Goal: Task Accomplishment & Management: Manage account settings

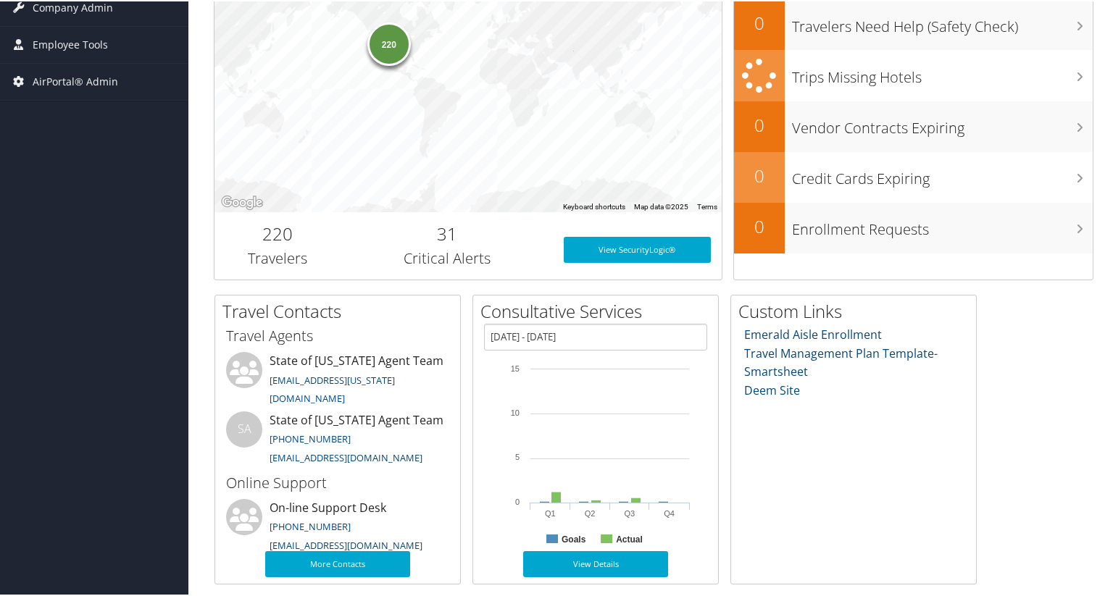
scroll to position [278, 0]
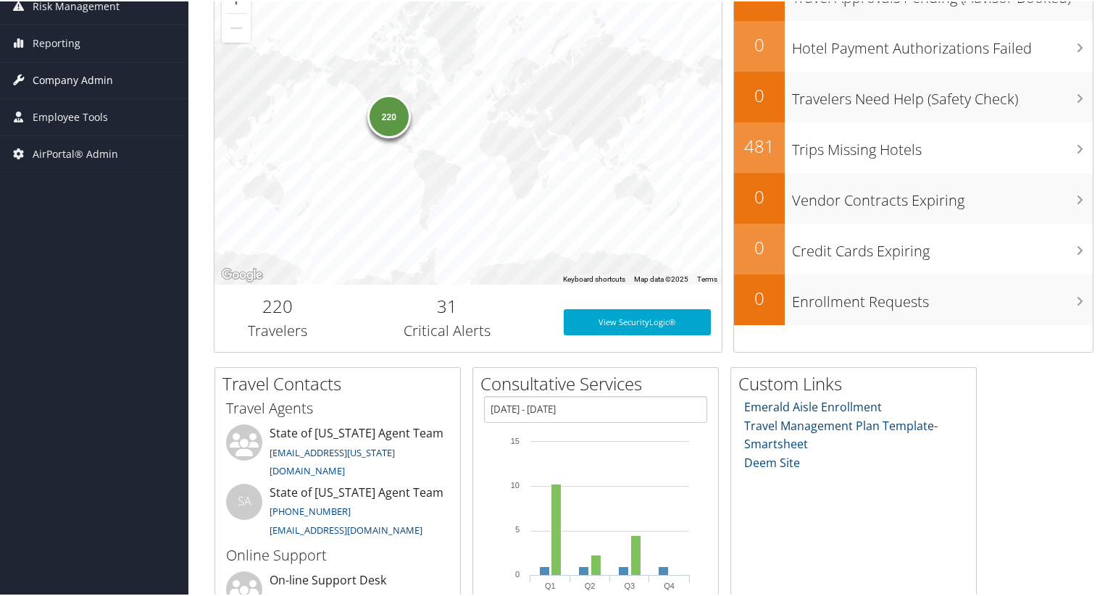
click at [82, 73] on span "Company Admin" at bounding box center [73, 79] width 80 height 36
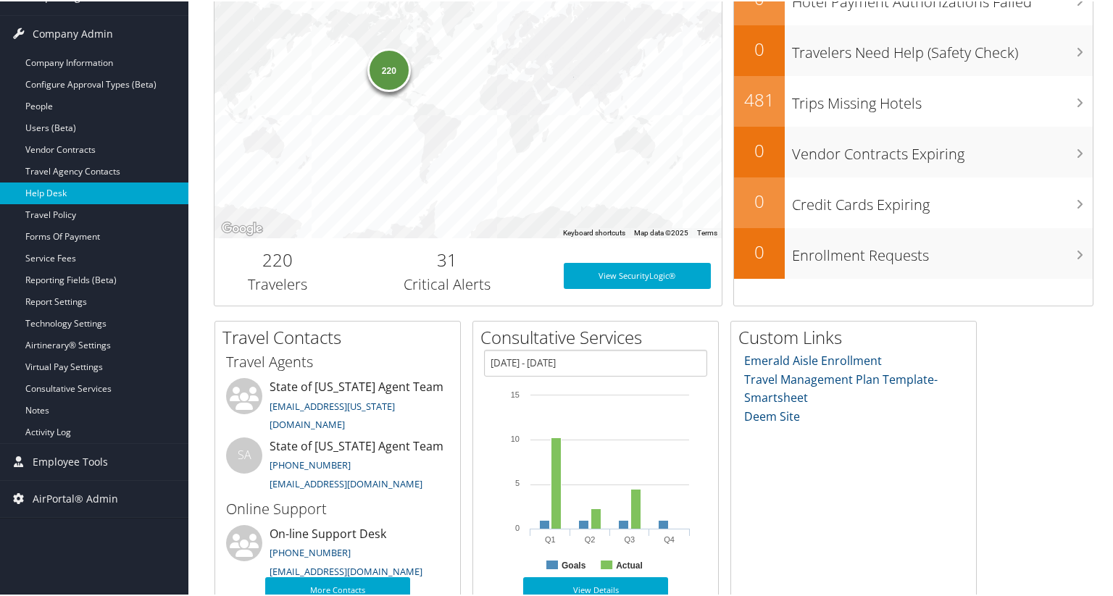
scroll to position [350, 0]
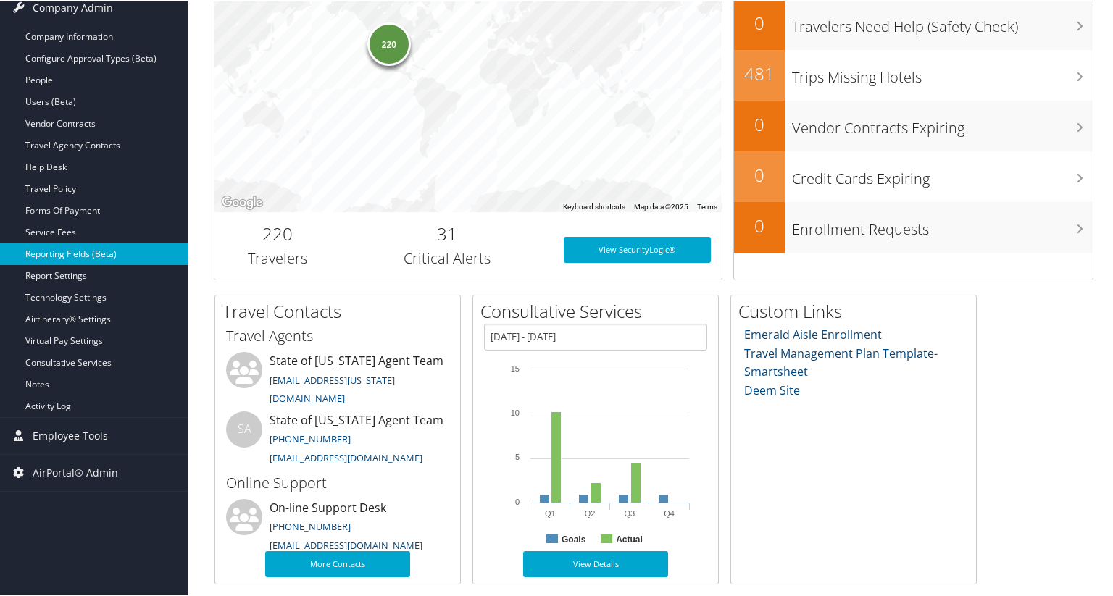
click at [75, 259] on link "Reporting Fields (Beta)" at bounding box center [94, 253] width 188 height 22
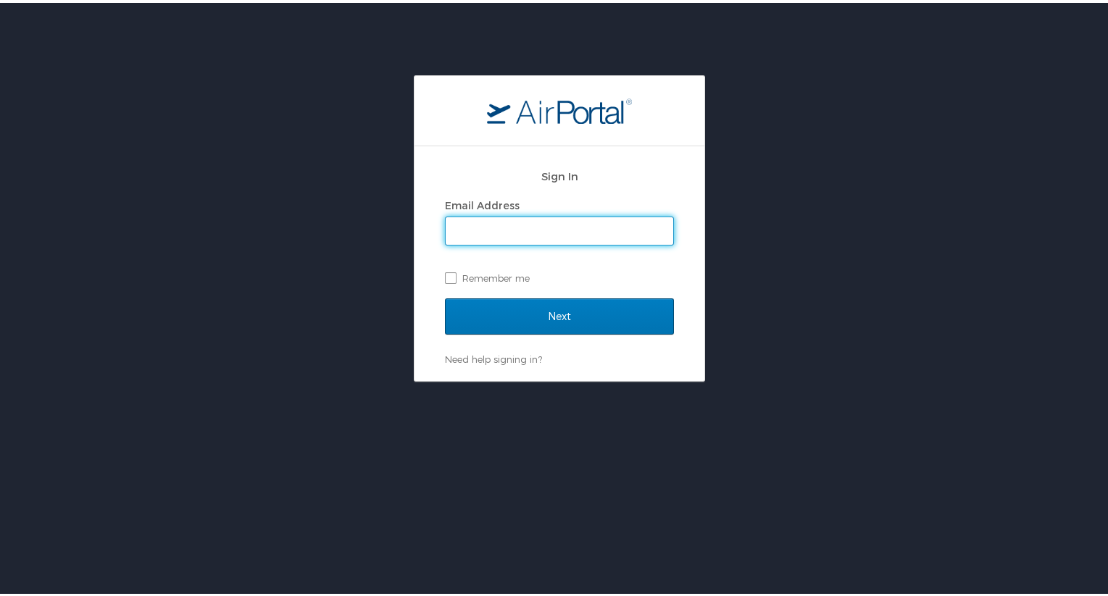
type input "[EMAIL_ADDRESS][DOMAIN_NAME]"
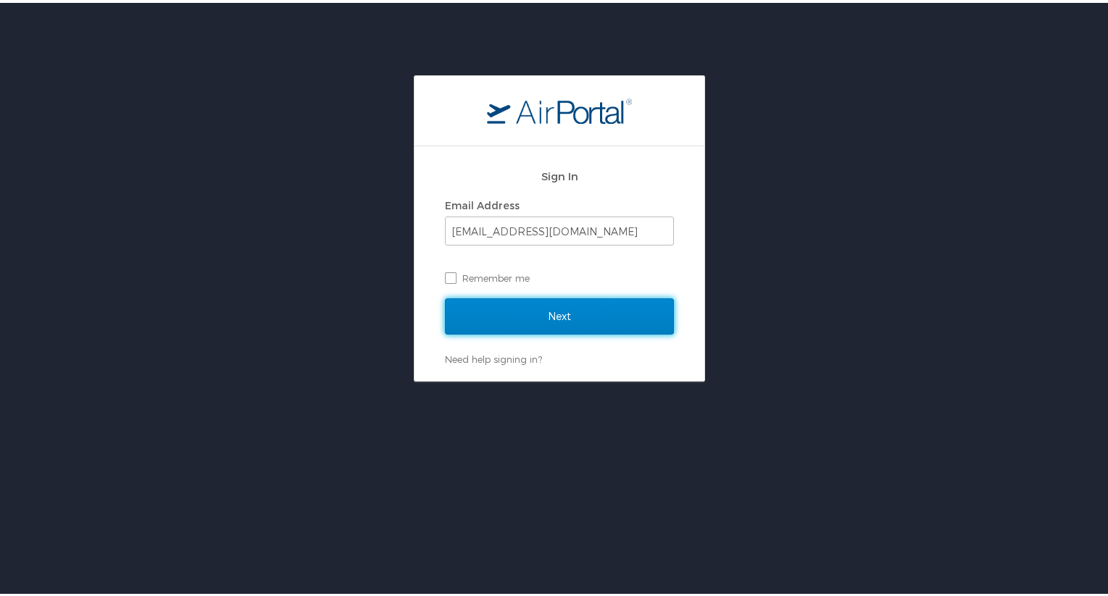
click at [510, 310] on input "Next" at bounding box center [559, 314] width 229 height 36
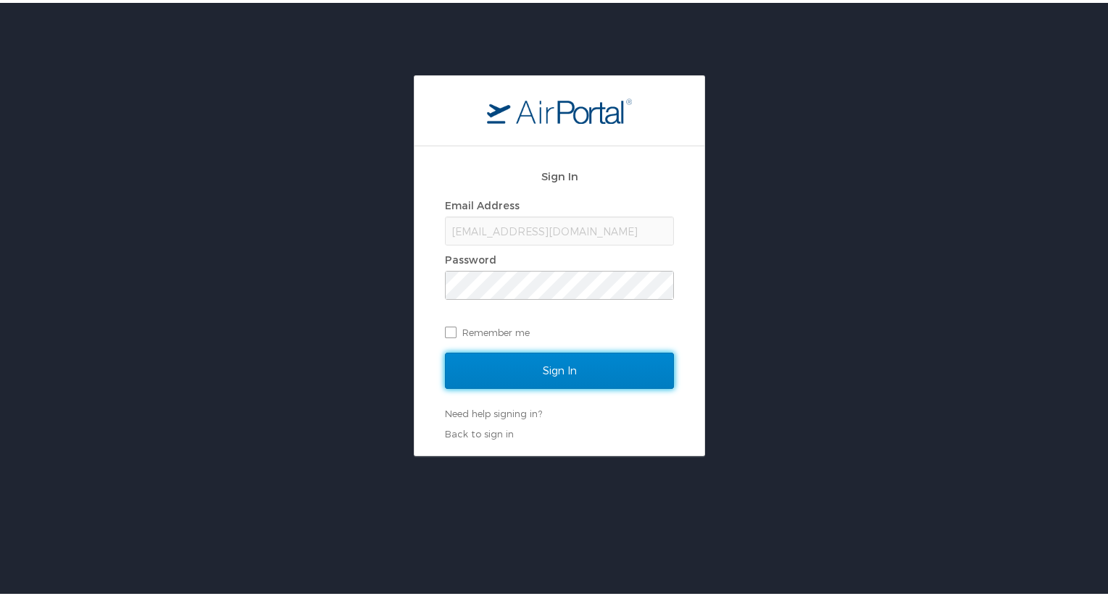
click at [527, 375] on input "Sign In" at bounding box center [559, 368] width 229 height 36
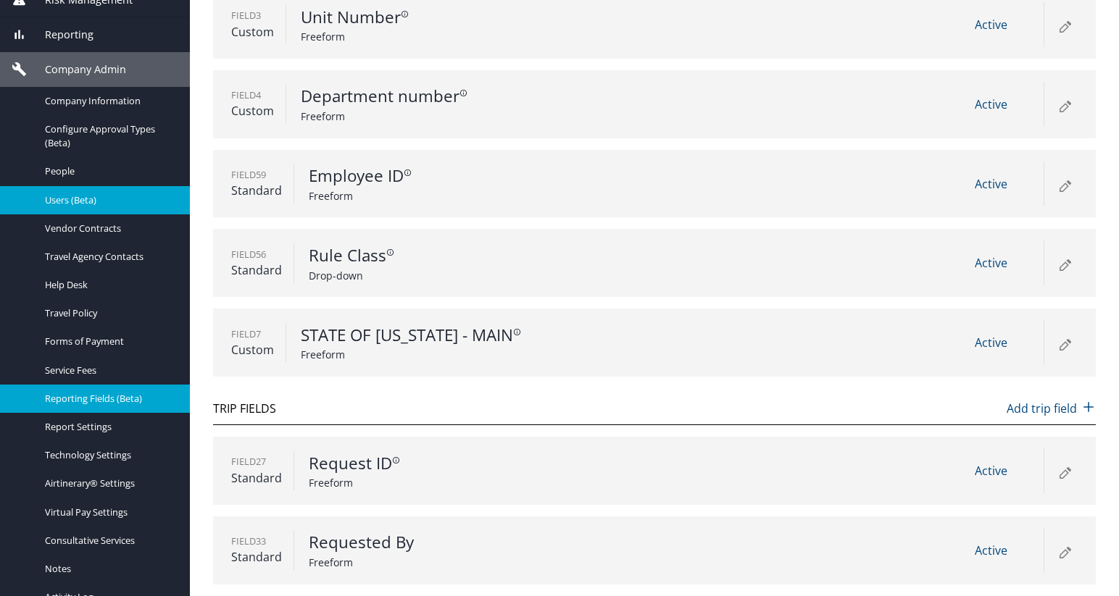
scroll to position [217, 0]
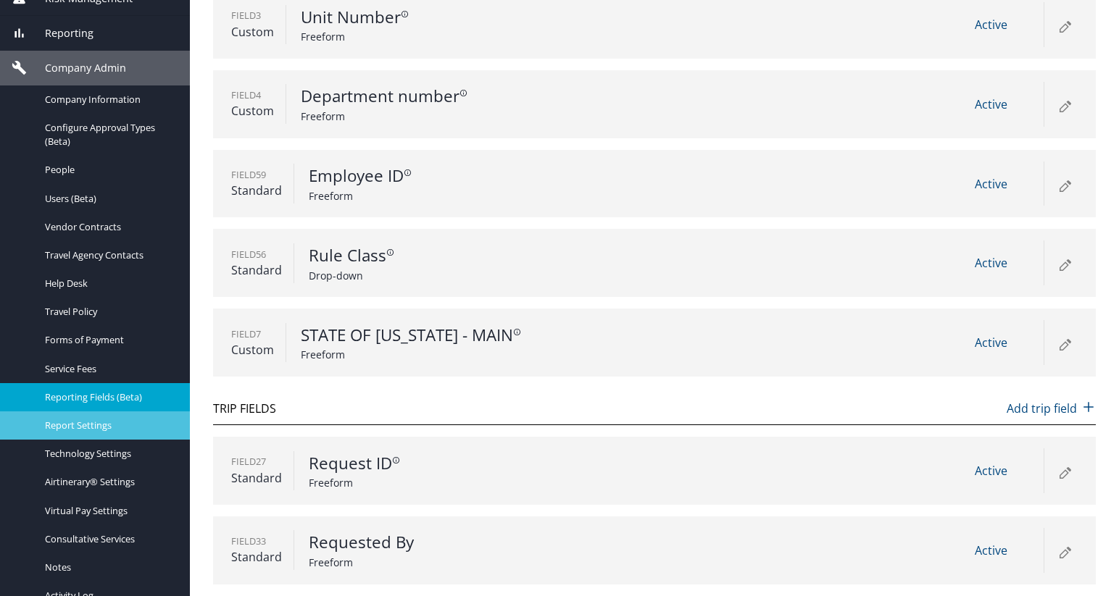
click at [78, 426] on span "Report Settings" at bounding box center [109, 426] width 128 height 14
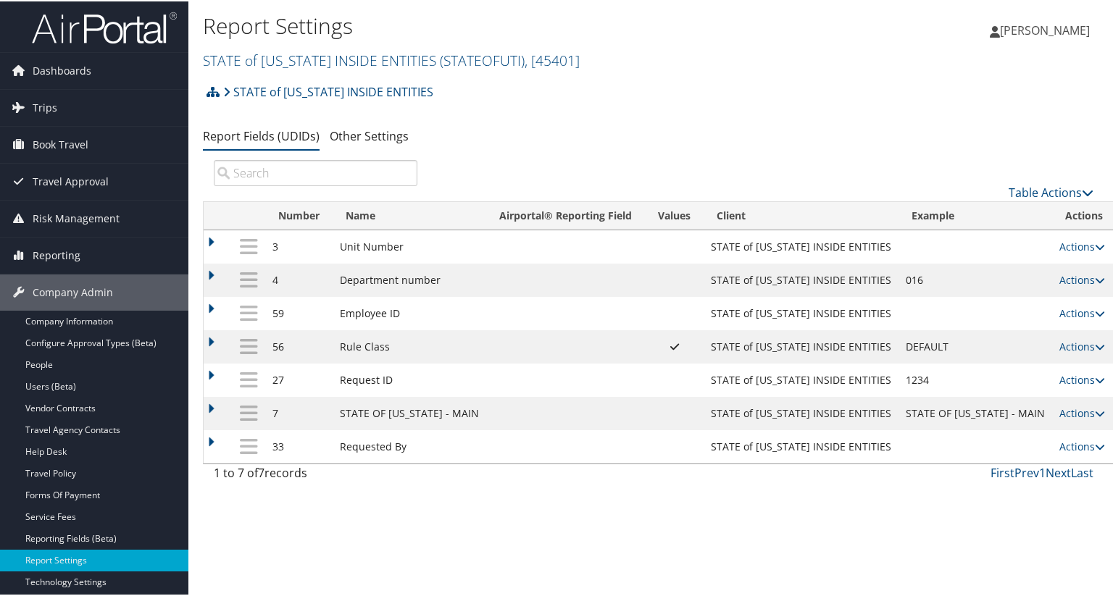
click at [580, 514] on div "Report Settings STATE of [US_STATE] INSIDE ENTITIES ( STATEOFUTI ) , [ 45401 ] …" at bounding box center [653, 298] width 930 height 596
